Goal: Find specific fact: Find specific fact

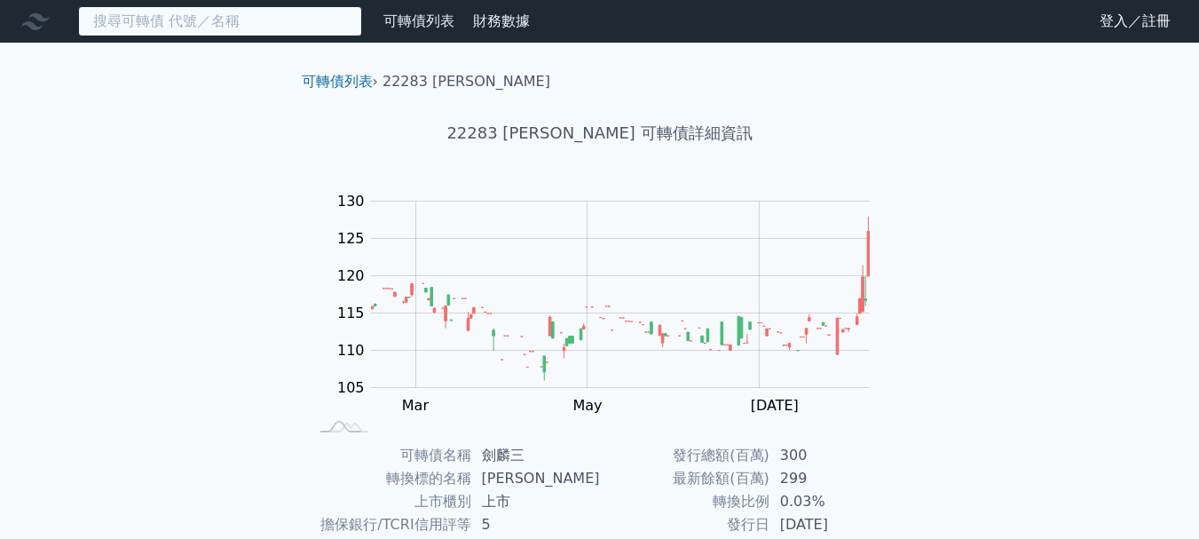
click at [143, 20] on input at bounding box center [220, 21] width 284 height 30
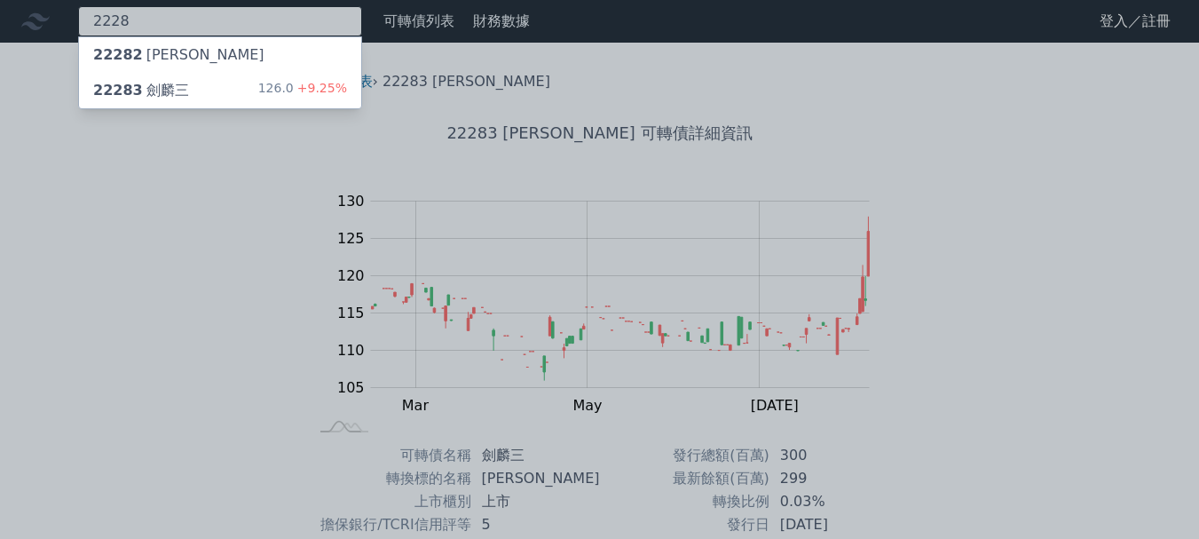
type input "2228"
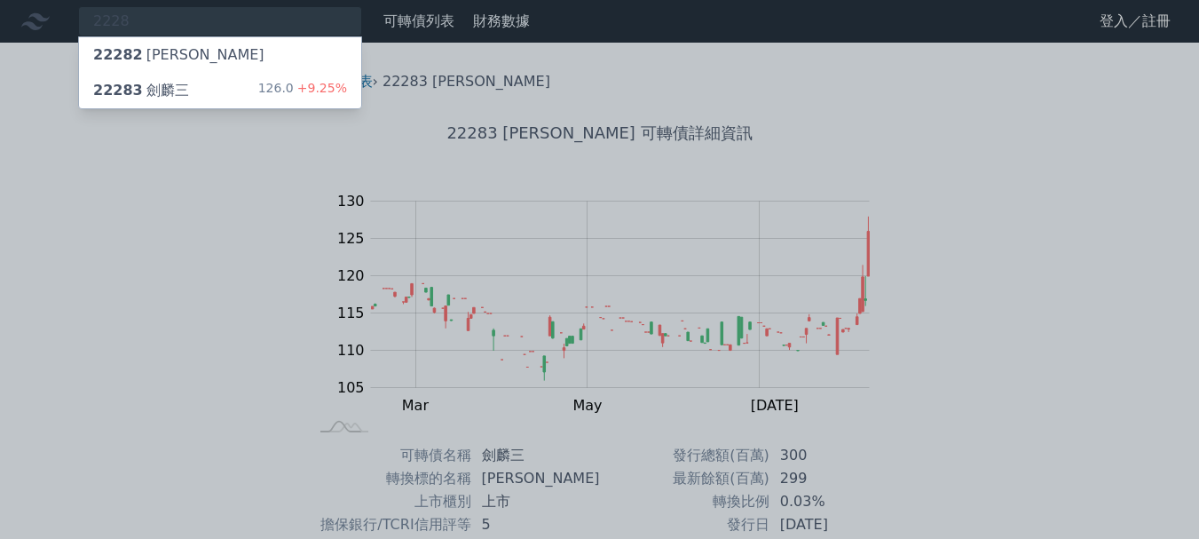
click at [156, 49] on div "22282 [PERSON_NAME]" at bounding box center [178, 54] width 171 height 21
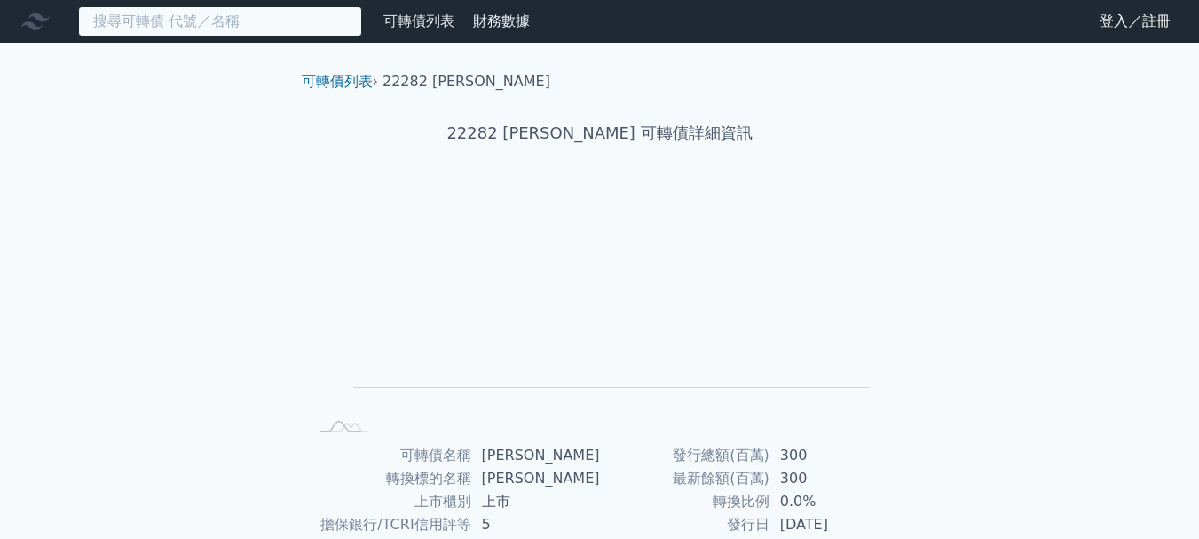
click at [218, 12] on input at bounding box center [220, 21] width 284 height 30
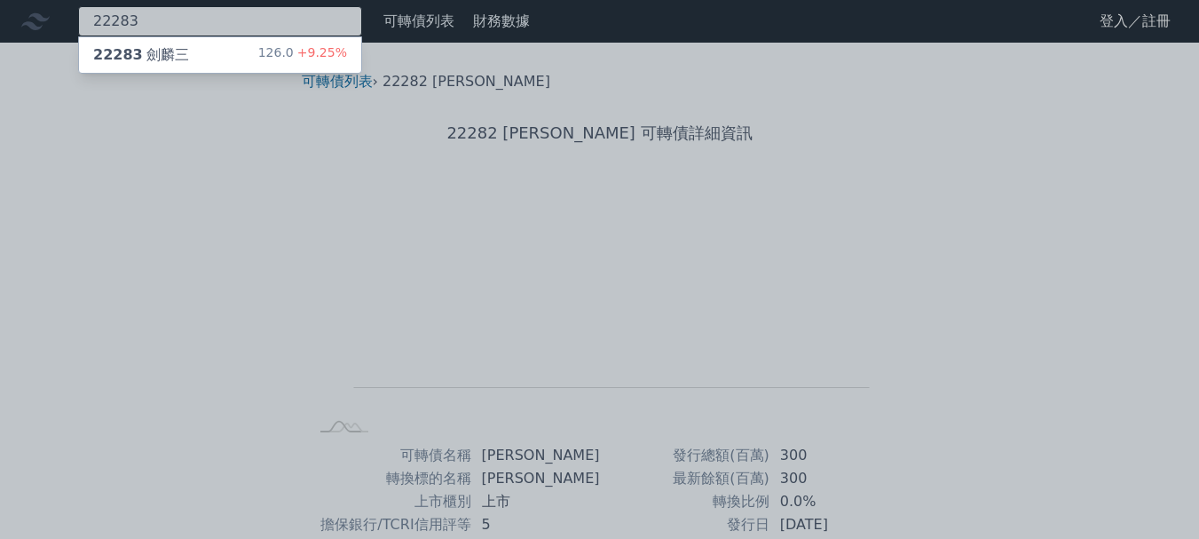
type input "22283"
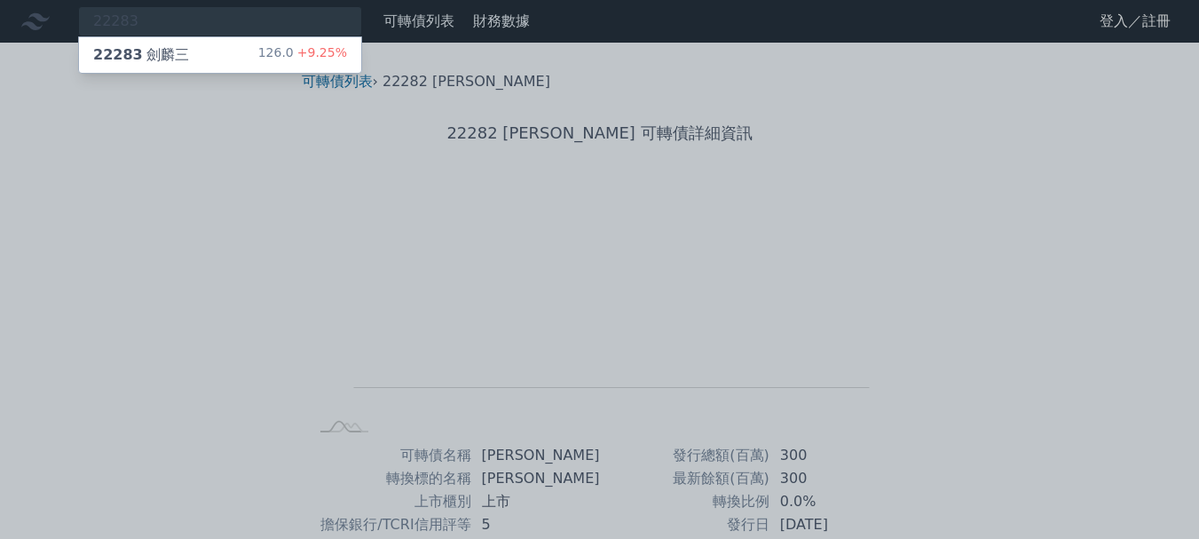
click at [177, 53] on div "22283 [PERSON_NAME]" at bounding box center [141, 54] width 96 height 21
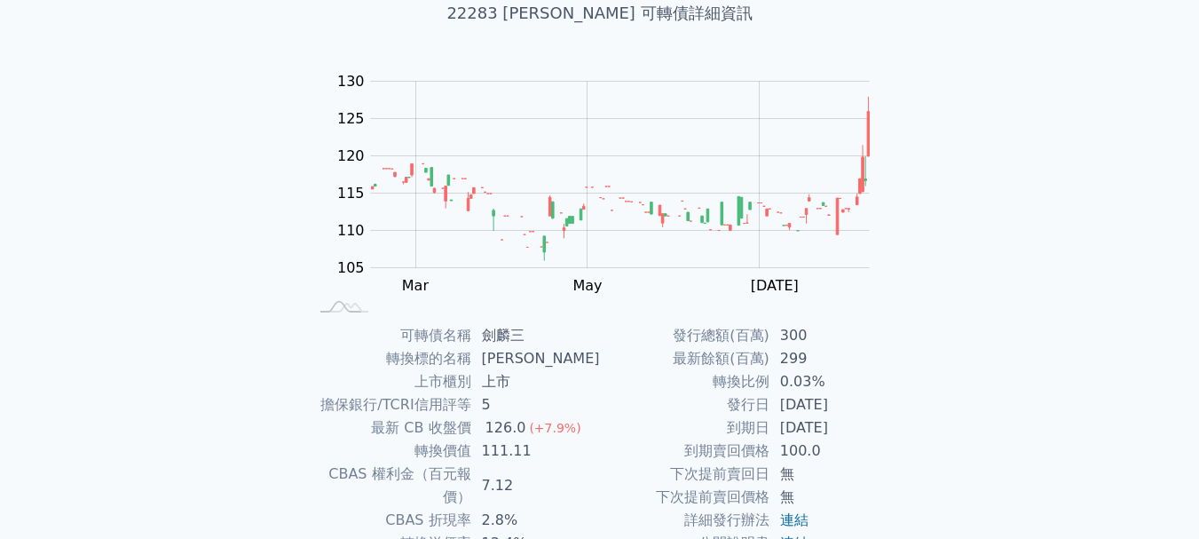
scroll to position [89, 0]
